Goal: Information Seeking & Learning: Learn about a topic

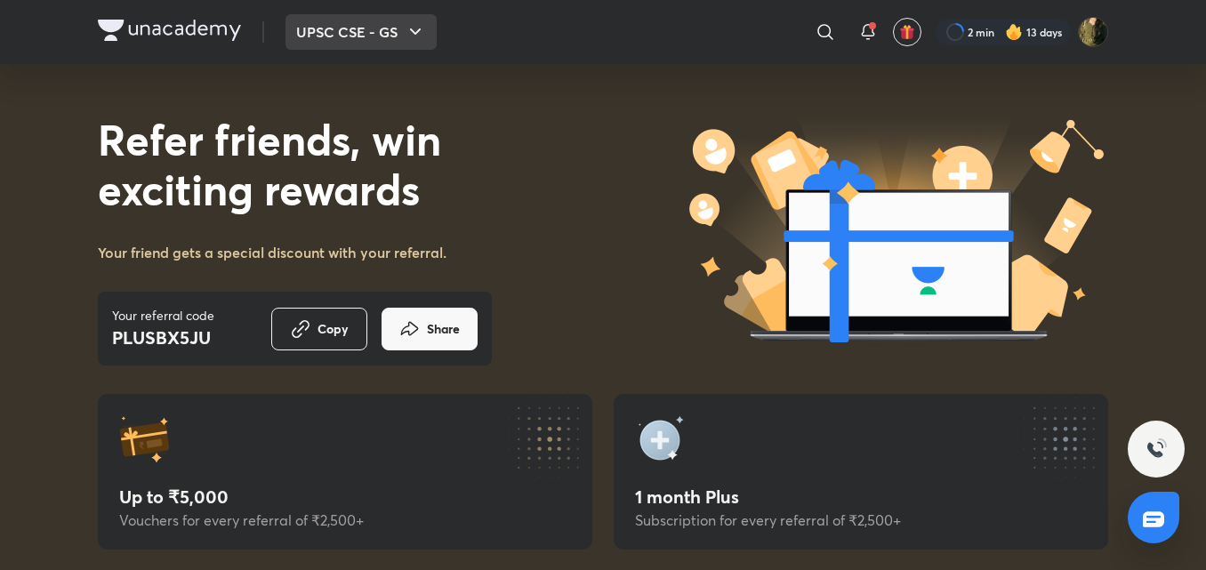
click at [415, 35] on icon "button" at bounding box center [415, 31] width 21 height 21
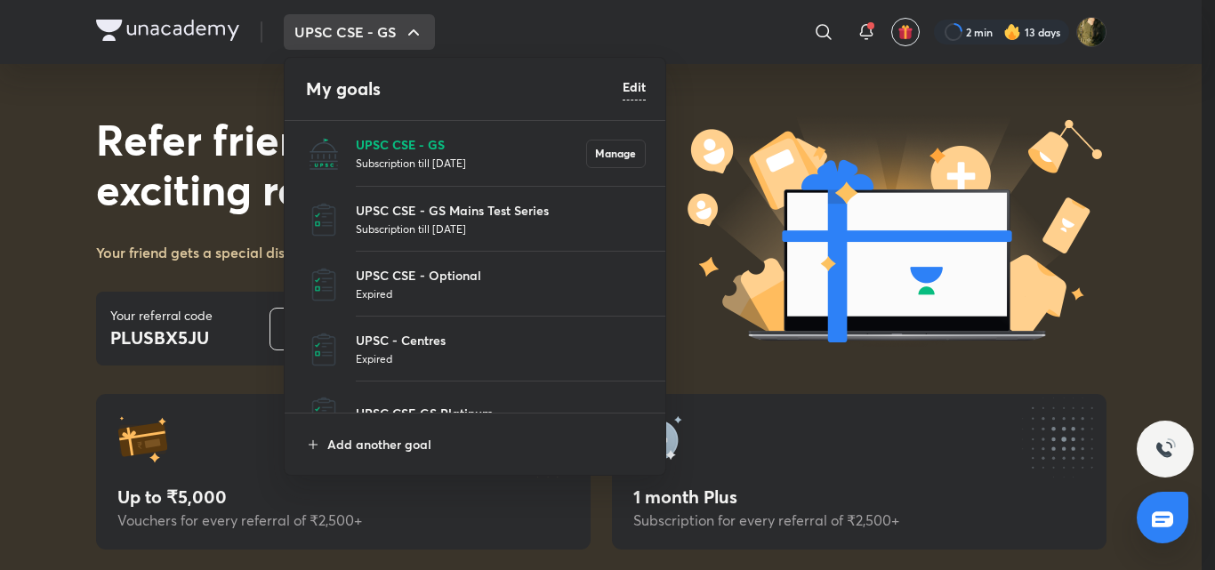
click at [417, 138] on p "UPSC CSE - GS" at bounding box center [471, 144] width 230 height 19
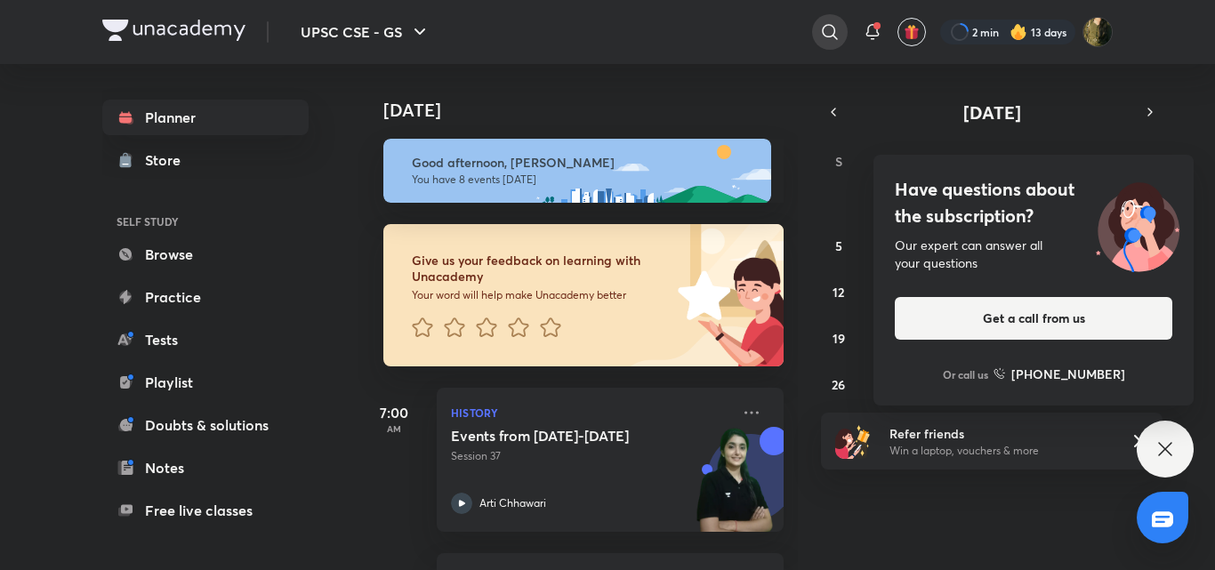
click at [830, 36] on icon at bounding box center [829, 31] width 15 height 15
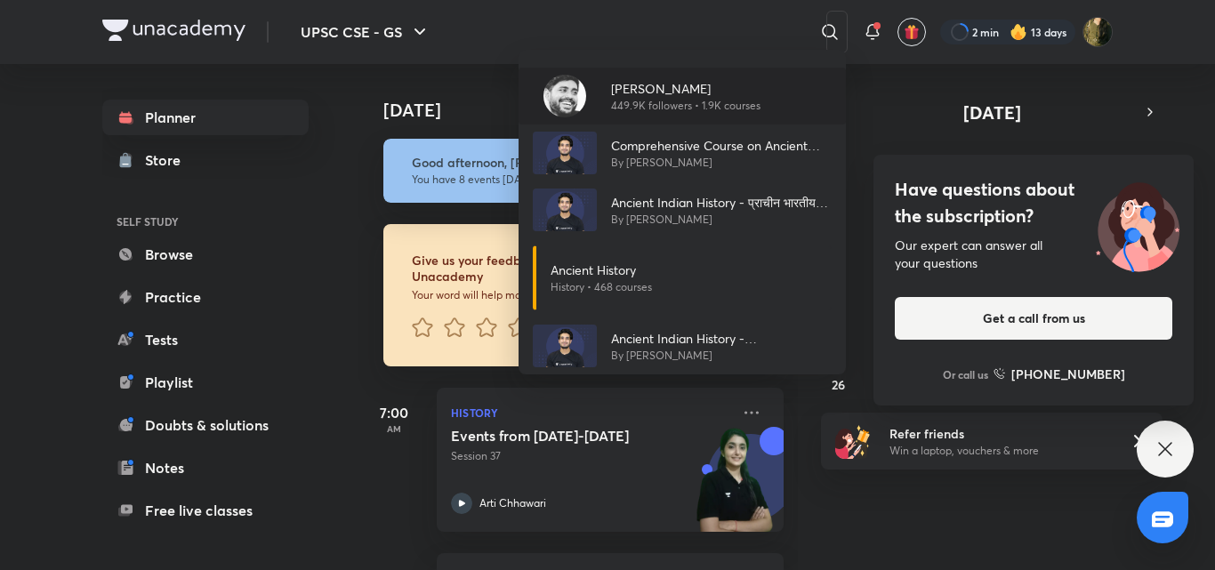
click at [729, 80] on p "[PERSON_NAME]" at bounding box center [685, 88] width 149 height 19
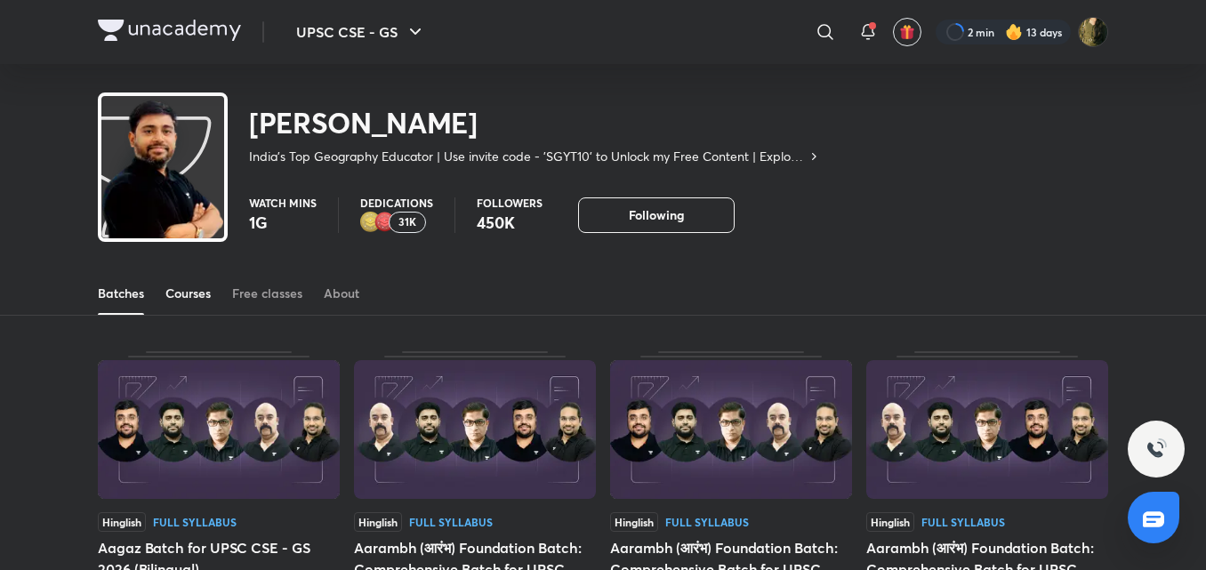
click at [182, 304] on link "Courses" at bounding box center [187, 293] width 45 height 43
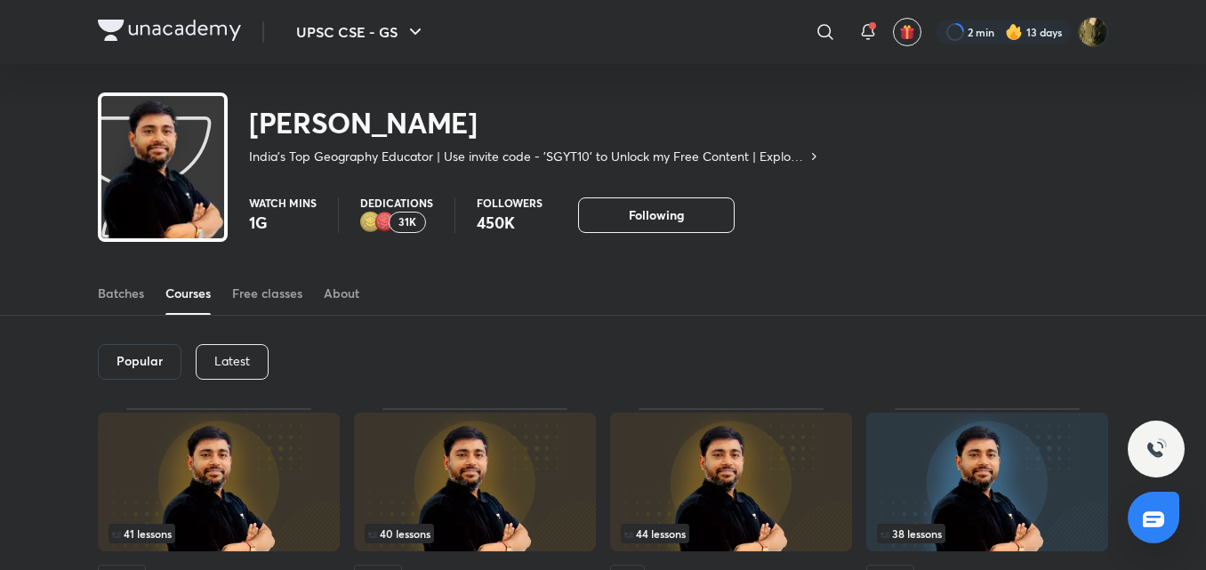
click at [216, 358] on p "Latest" at bounding box center [232, 361] width 36 height 14
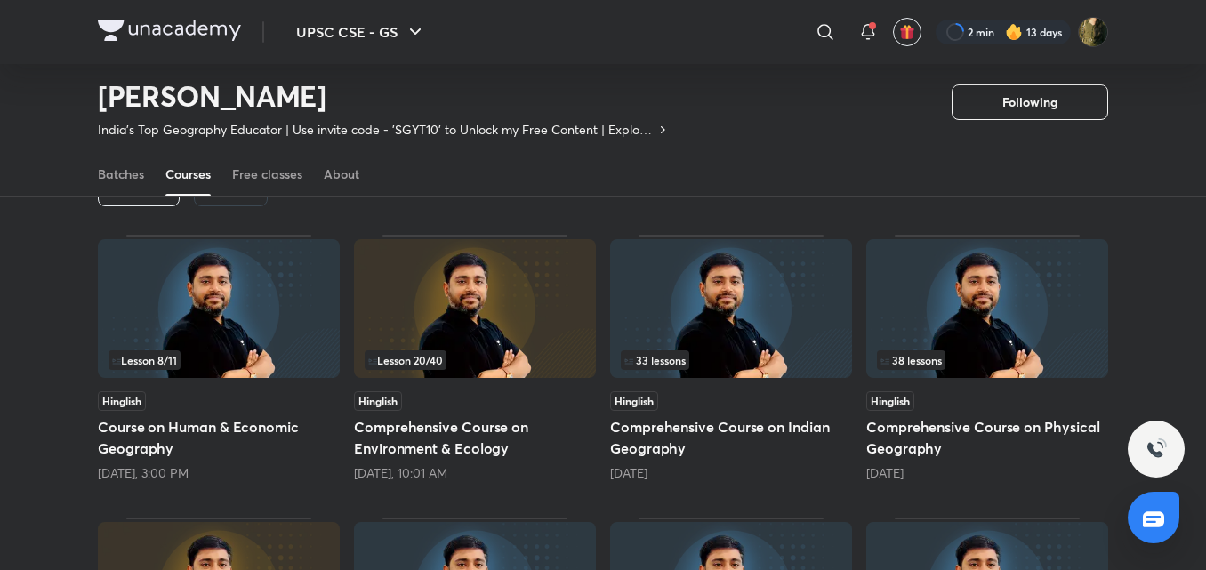
scroll to position [121, 0]
click at [238, 331] on img at bounding box center [219, 307] width 242 height 139
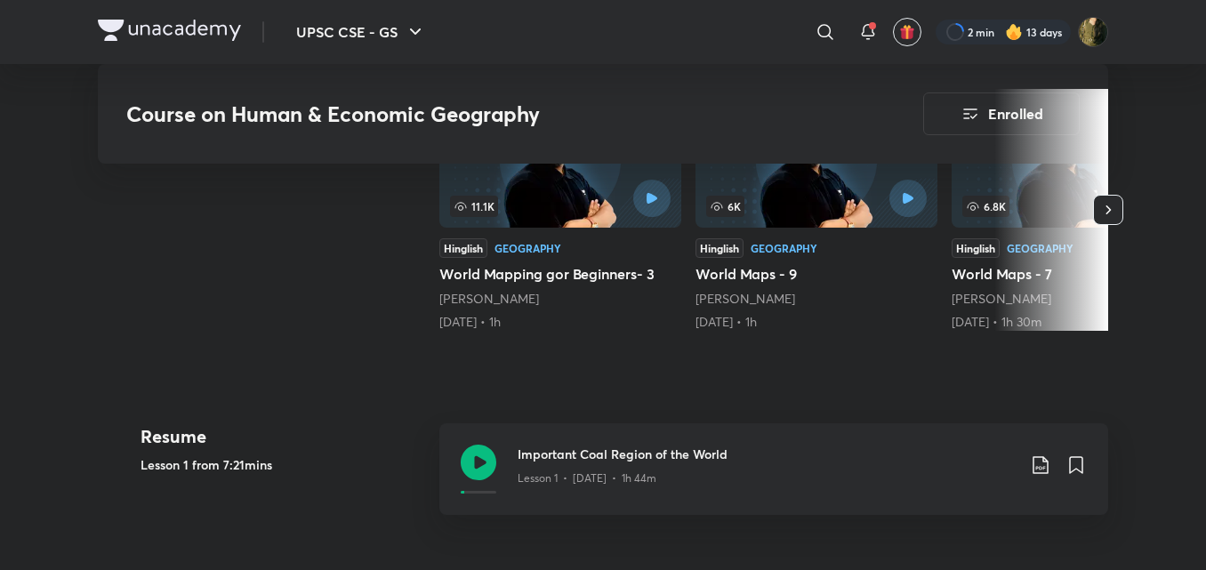
scroll to position [471, 0]
click at [478, 459] on icon at bounding box center [479, 462] width 36 height 36
